Goal: Task Accomplishment & Management: Use online tool/utility

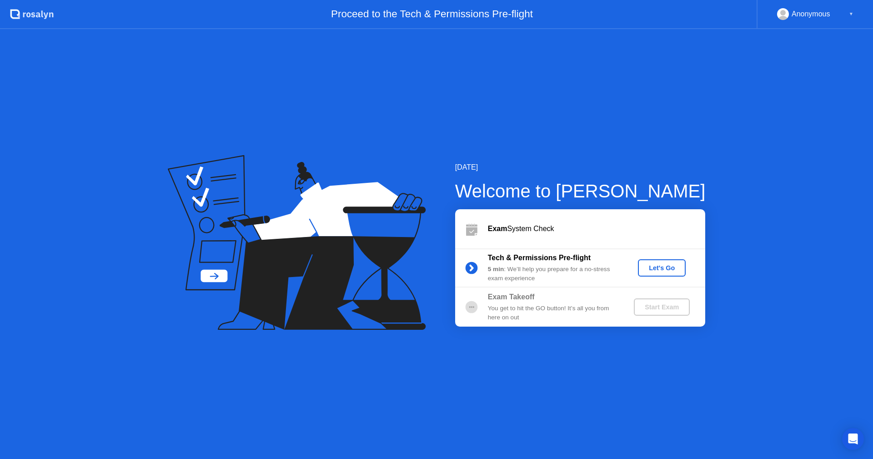
click at [670, 267] on div "Let's Go" at bounding box center [661, 267] width 40 height 7
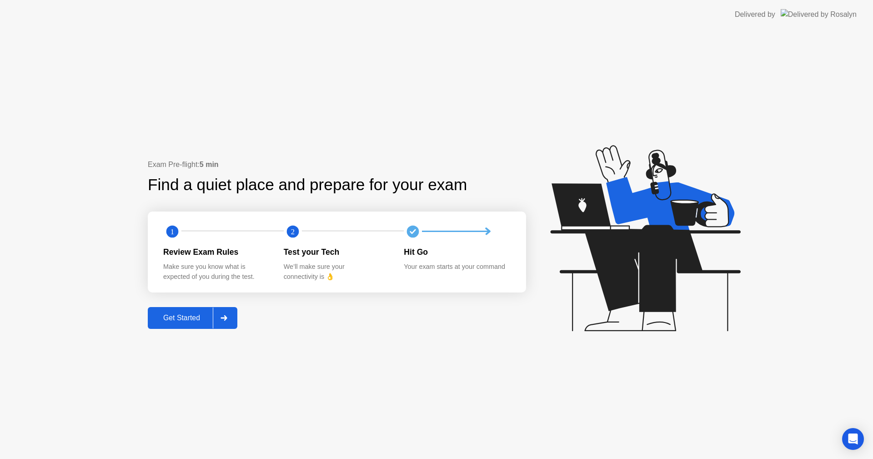
click at [189, 314] on div "Get Started" at bounding box center [181, 318] width 62 height 8
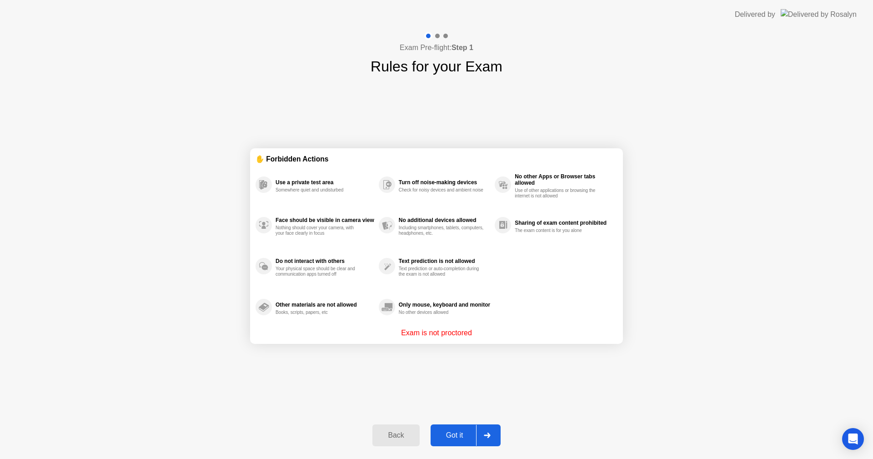
click at [454, 442] on button "Got it" at bounding box center [465, 435] width 70 height 22
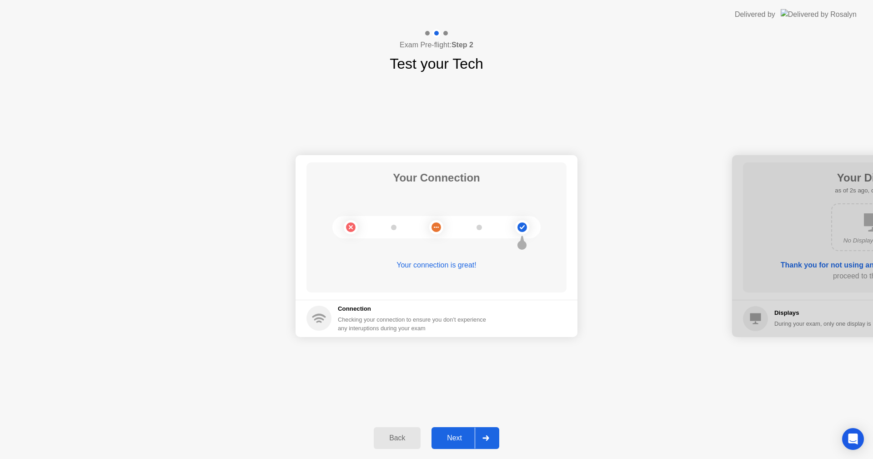
click at [454, 442] on div "Next" at bounding box center [454, 438] width 40 height 8
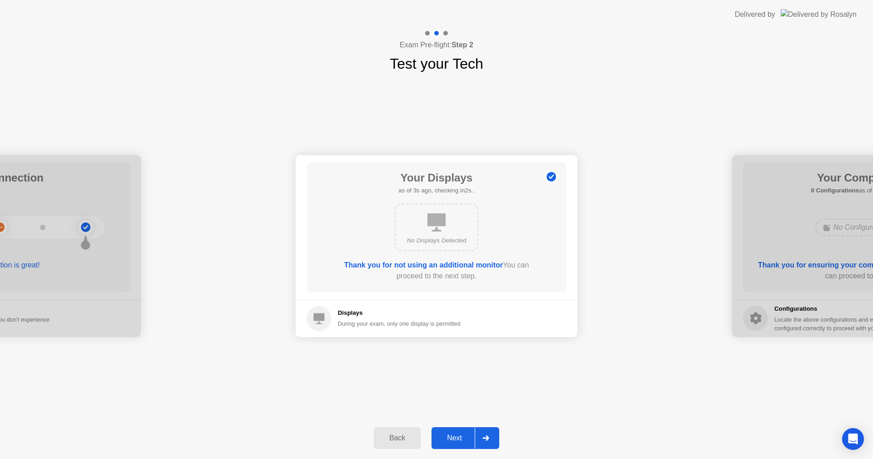
click at [454, 442] on div "Next" at bounding box center [454, 438] width 40 height 8
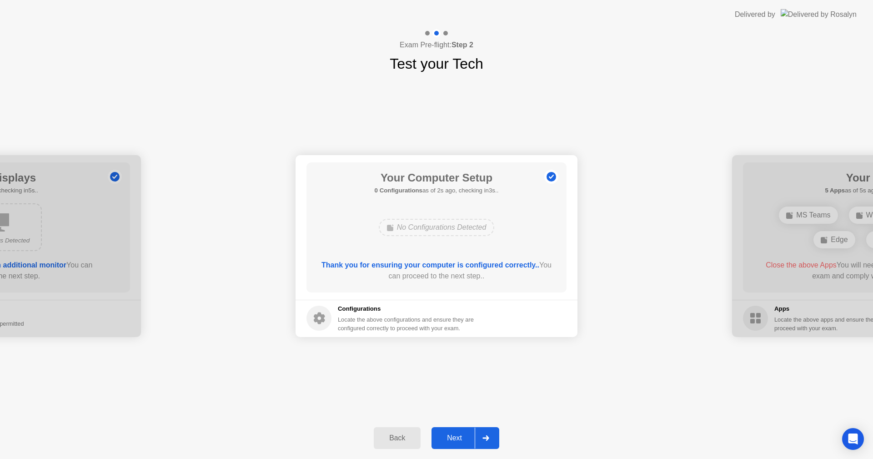
click at [454, 442] on div "Next" at bounding box center [454, 438] width 40 height 8
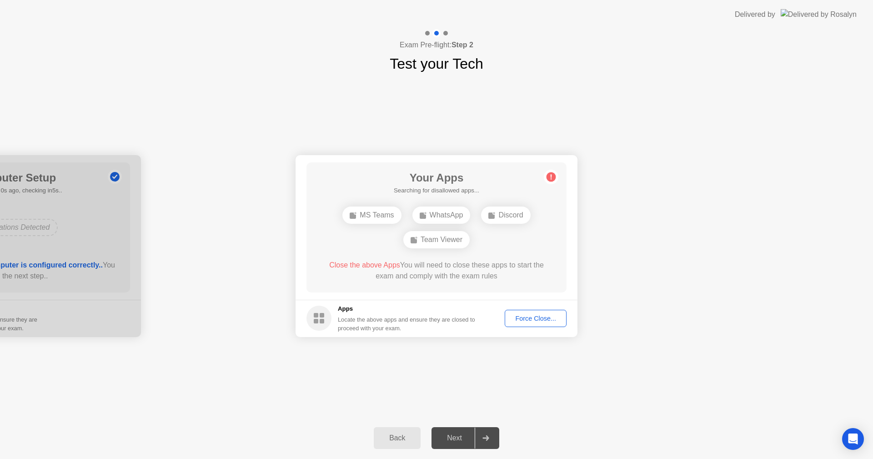
click at [548, 317] on div "Force Close..." at bounding box center [535, 317] width 55 height 7
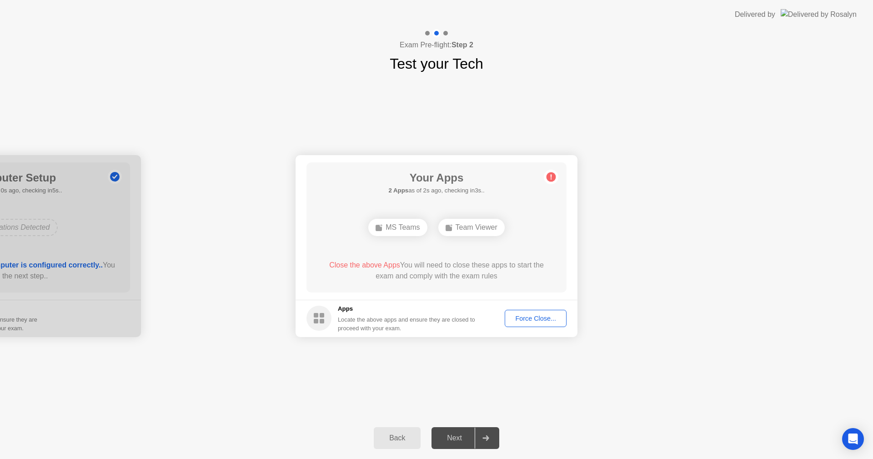
click at [546, 316] on div "Force Close..." at bounding box center [535, 317] width 55 height 7
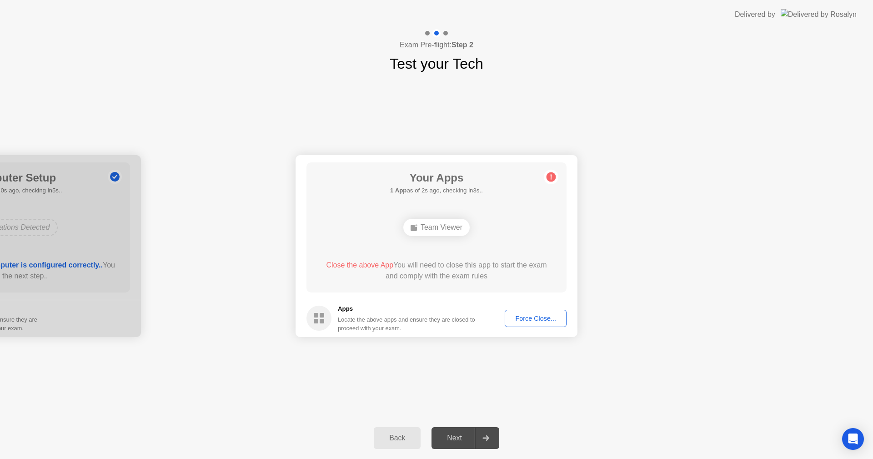
click at [538, 317] on div "Force Close..." at bounding box center [535, 317] width 55 height 7
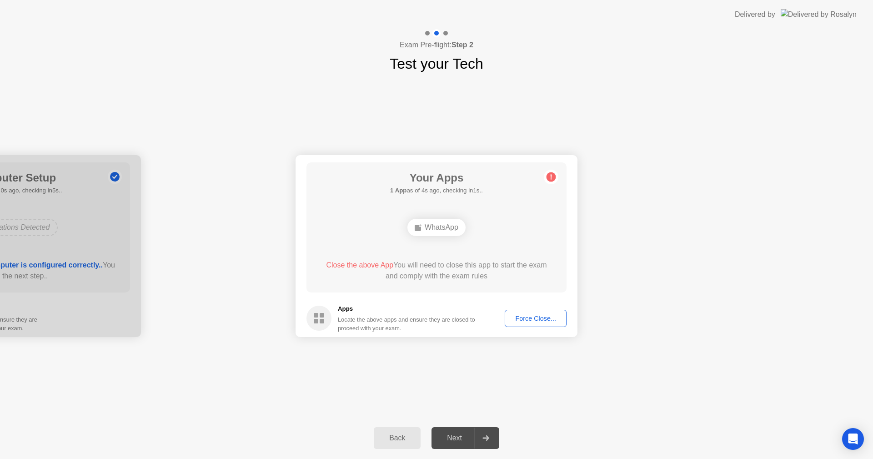
click at [431, 224] on div "WhatsApp" at bounding box center [436, 227] width 58 height 17
click at [529, 310] on button "Force Close..." at bounding box center [535, 317] width 62 height 17
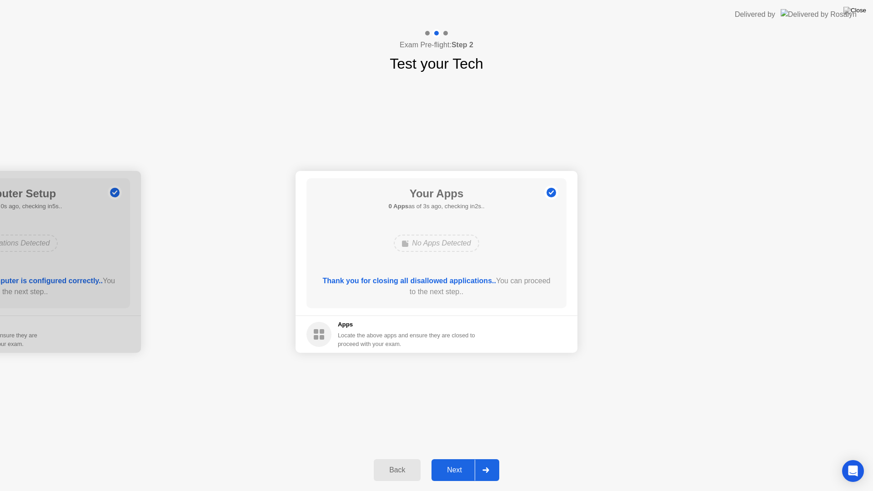
click at [459, 458] on div "Next" at bounding box center [454, 470] width 40 height 8
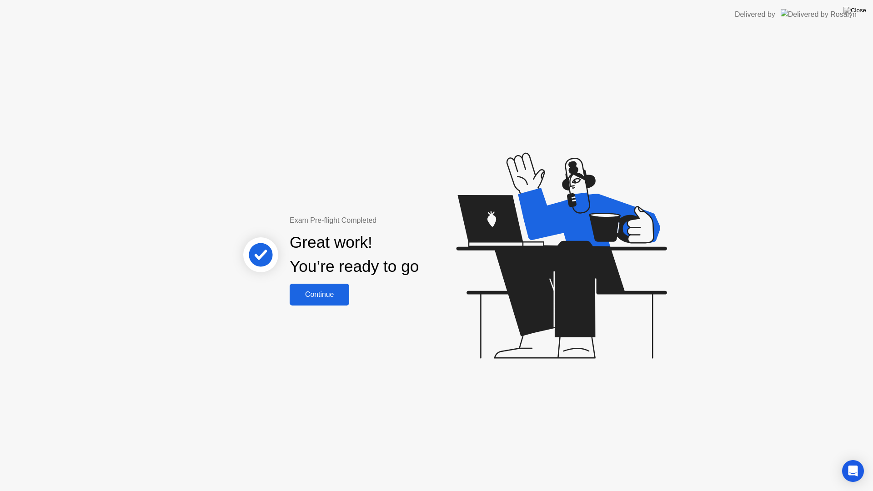
click at [341, 292] on div "Continue" at bounding box center [319, 294] width 54 height 8
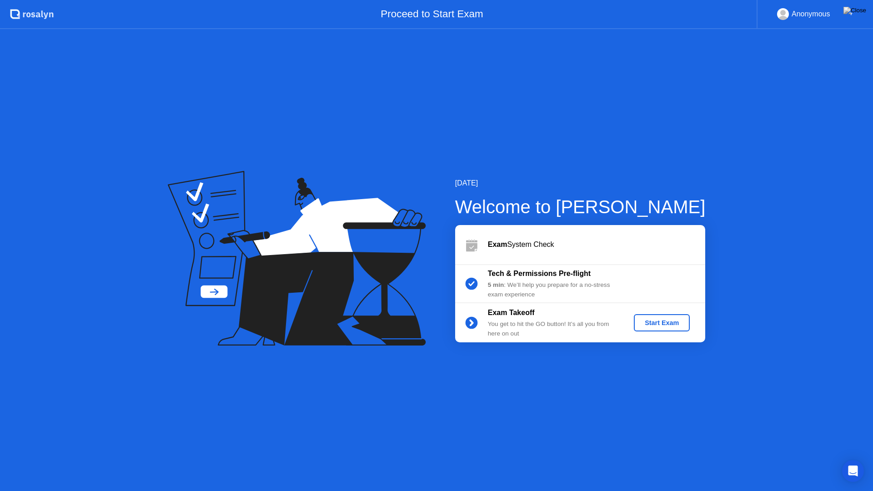
click at [661, 322] on div "Start Exam" at bounding box center [661, 322] width 49 height 7
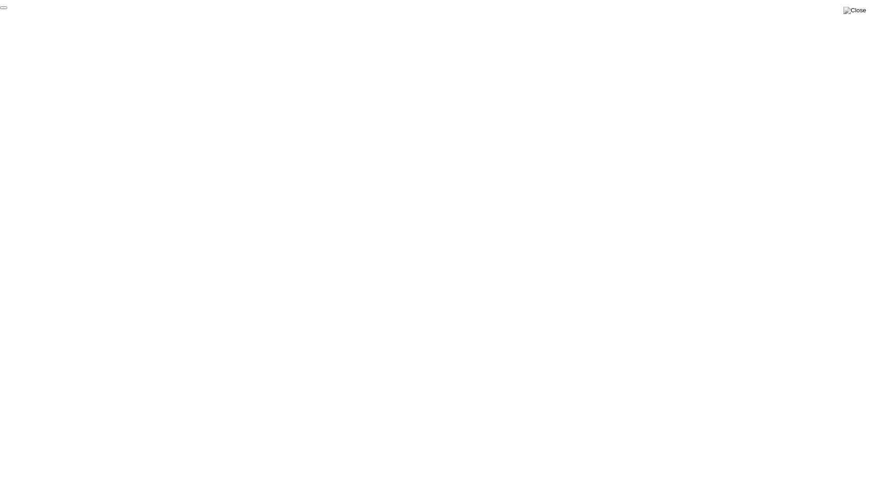
click div "End Proctoring Session"
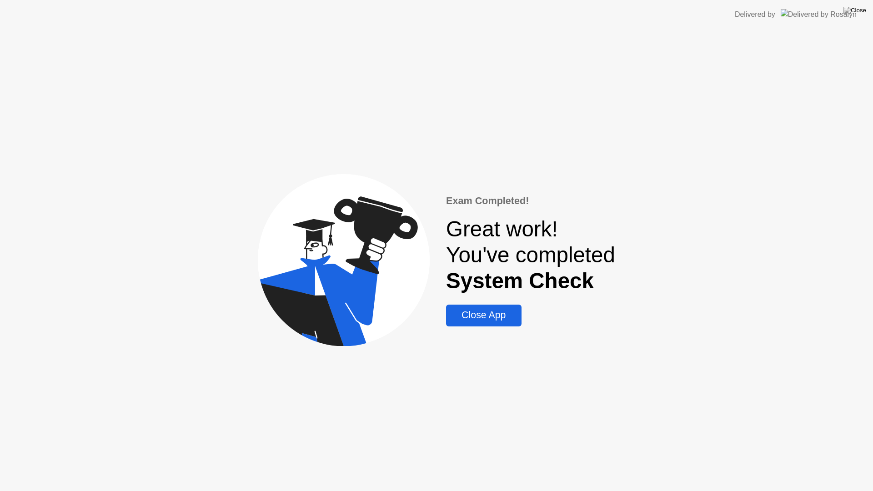
click at [488, 321] on div "Close App" at bounding box center [484, 314] width 70 height 11
